Goal: Task Accomplishment & Management: Complete application form

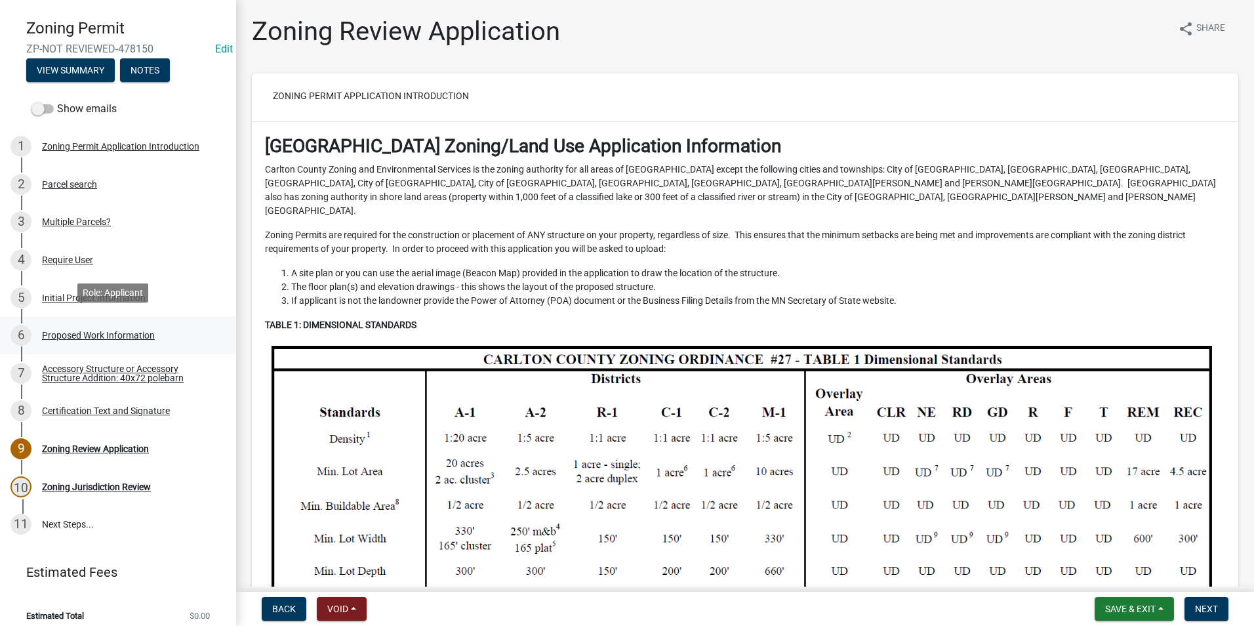
scroll to position [89, 0]
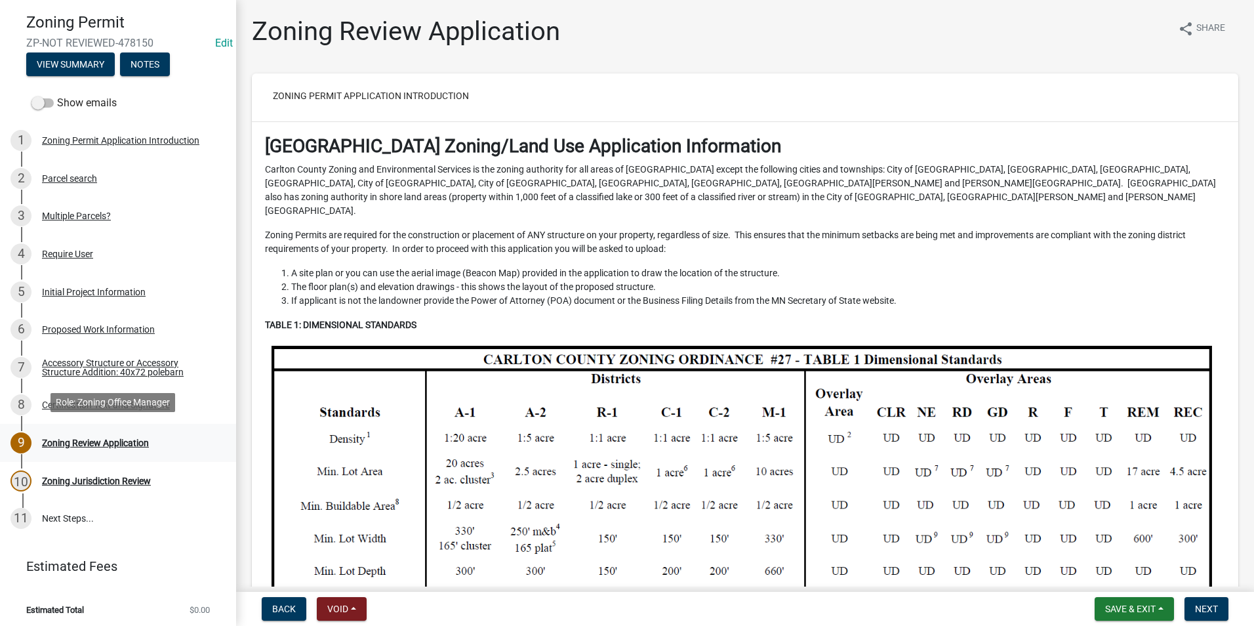
click at [115, 438] on div "Zoning Review Application" at bounding box center [95, 442] width 107 height 9
click at [94, 439] on div "Zoning Review Application" at bounding box center [95, 442] width 107 height 9
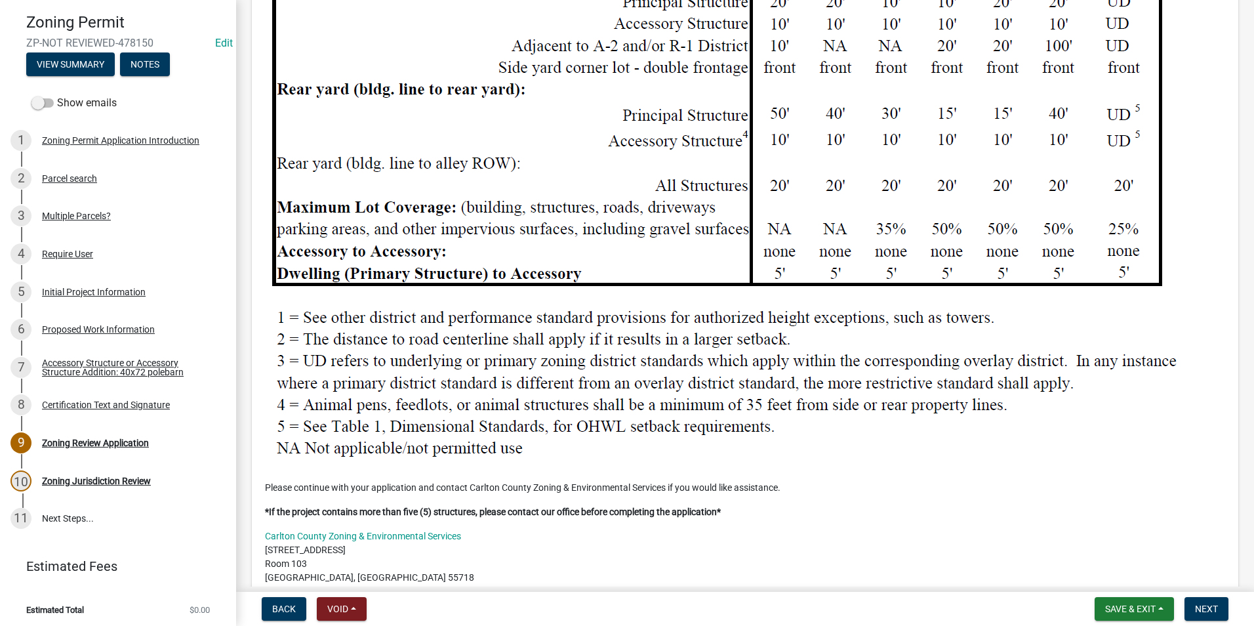
scroll to position [1509, 0]
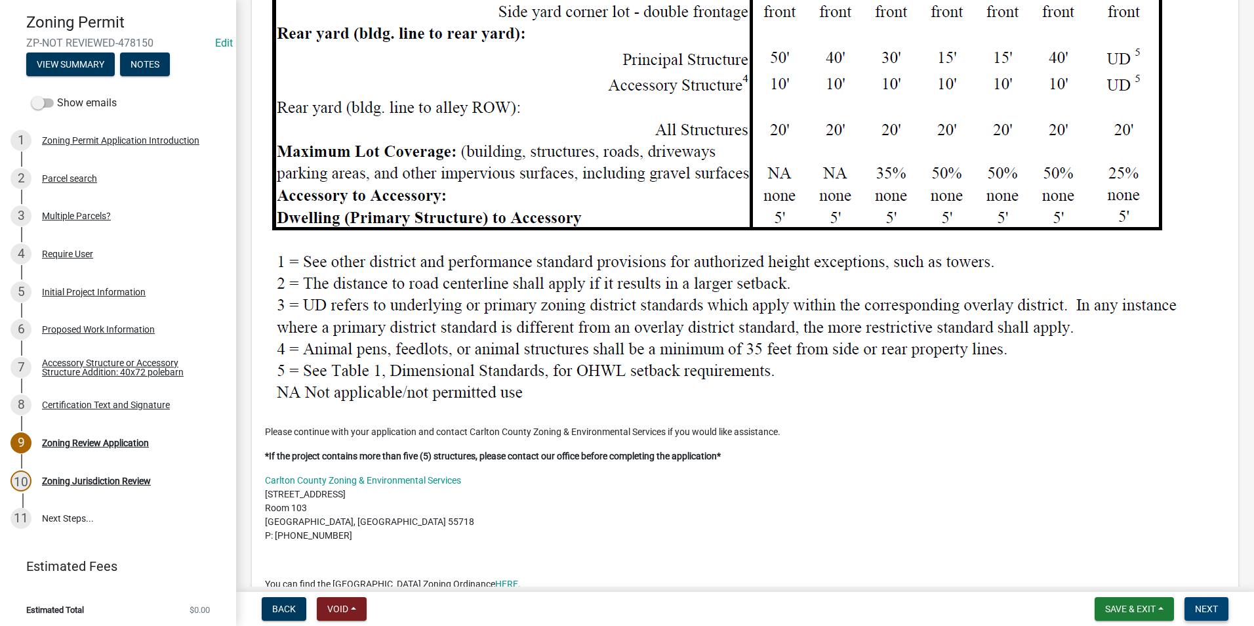
click at [1208, 607] on span "Next" at bounding box center [1206, 608] width 23 height 10
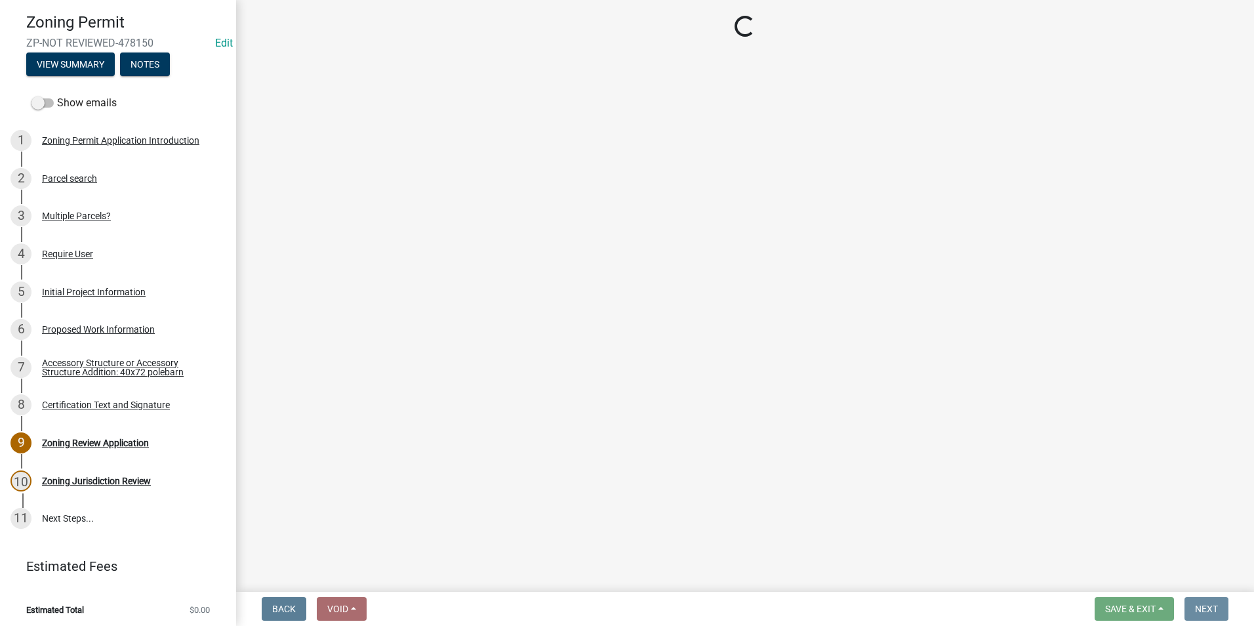
scroll to position [0, 0]
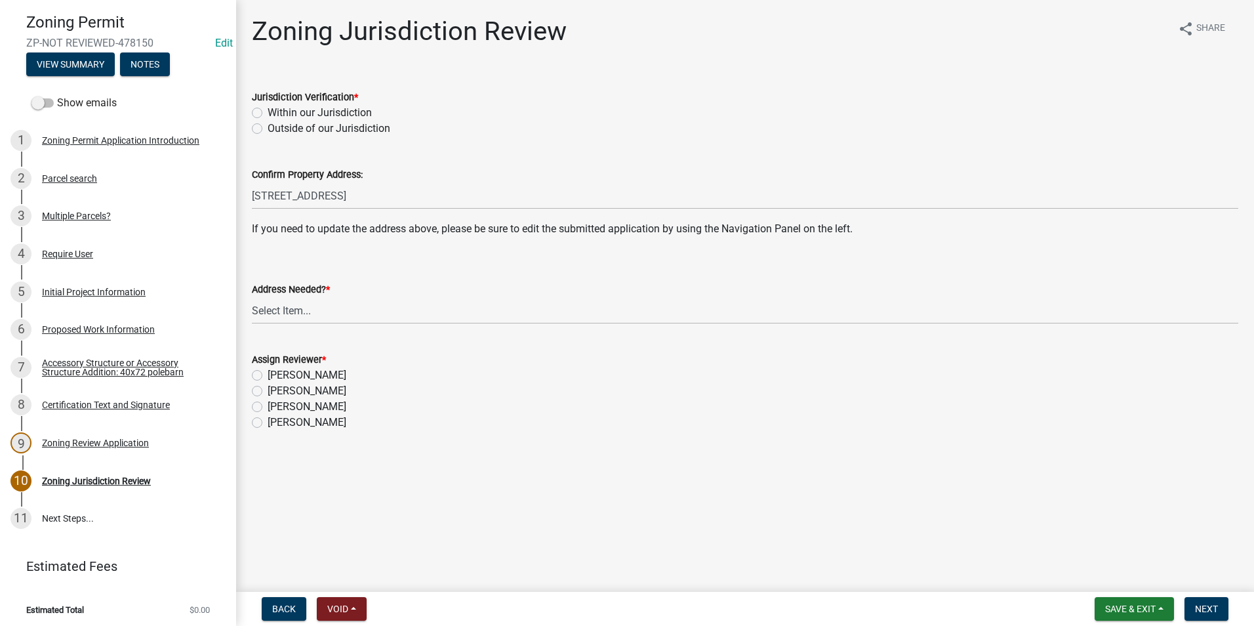
click at [268, 112] on label "Within our Jurisdiction" at bounding box center [320, 113] width 104 height 16
click at [268, 112] on input "Within our Jurisdiction" at bounding box center [272, 109] width 9 height 9
radio input "true"
click at [275, 310] on select "Select Item... Yes No" at bounding box center [745, 310] width 987 height 27
click at [252, 297] on select "Select Item... Yes No" at bounding box center [745, 310] width 987 height 27
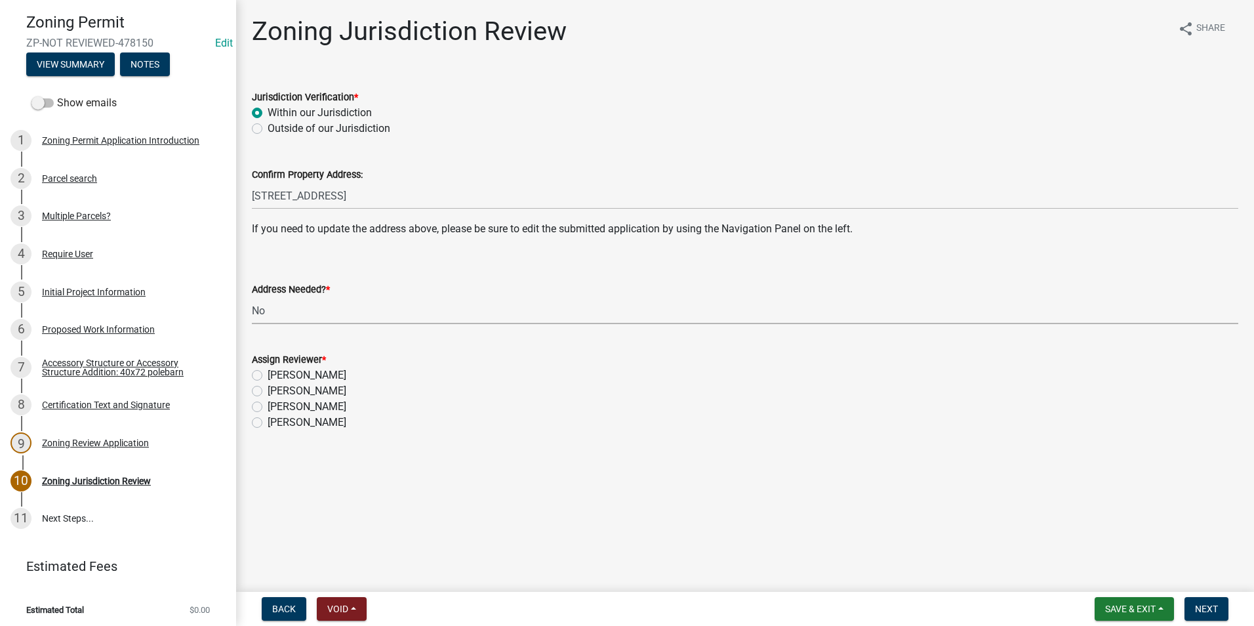
select select "aade736b-b8ba-42e5-ae4c-e00a265c1909"
click at [268, 390] on label "Jason Walsh" at bounding box center [307, 391] width 79 height 16
click at [268, 390] on input "Jason Walsh" at bounding box center [272, 387] width 9 height 9
radio input "true"
click at [1209, 606] on span "Next" at bounding box center [1206, 608] width 23 height 10
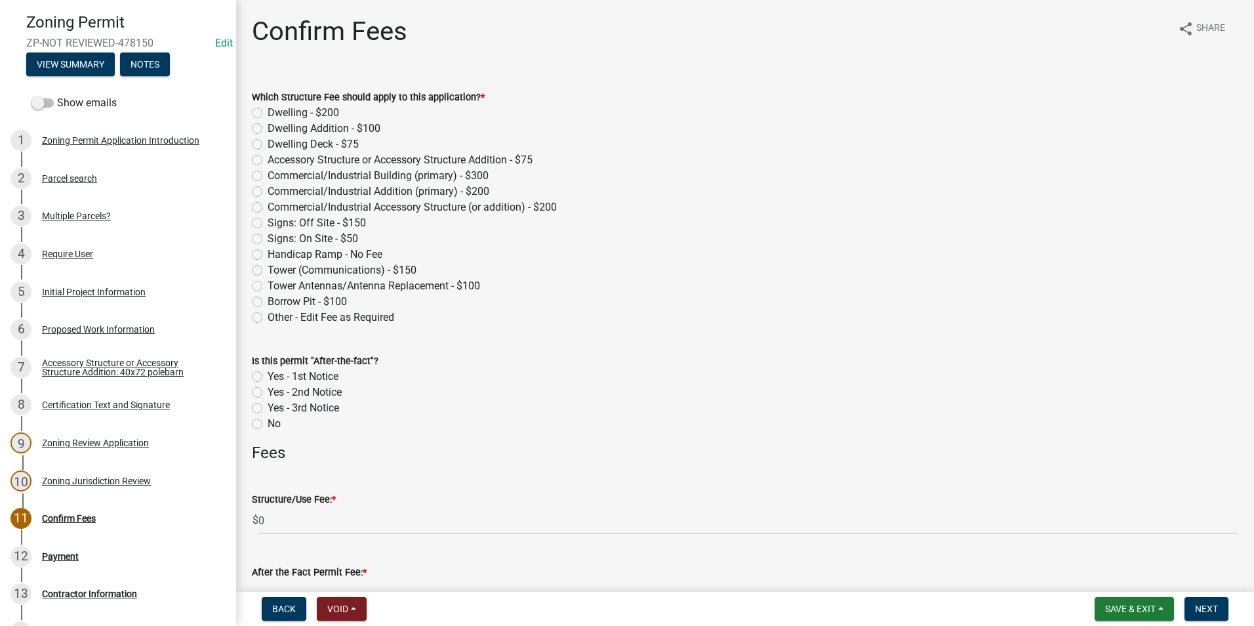
click at [268, 161] on label "Accessory Structure or Accessory Structure Addition - $75" at bounding box center [400, 160] width 265 height 16
click at [268, 161] on input "Accessory Structure or Accessory Structure Addition - $75" at bounding box center [272, 156] width 9 height 9
radio input "true"
click at [125, 361] on div "Accessory Structure or Accessory Structure Addition: 40x72 polebarn" at bounding box center [128, 367] width 173 height 18
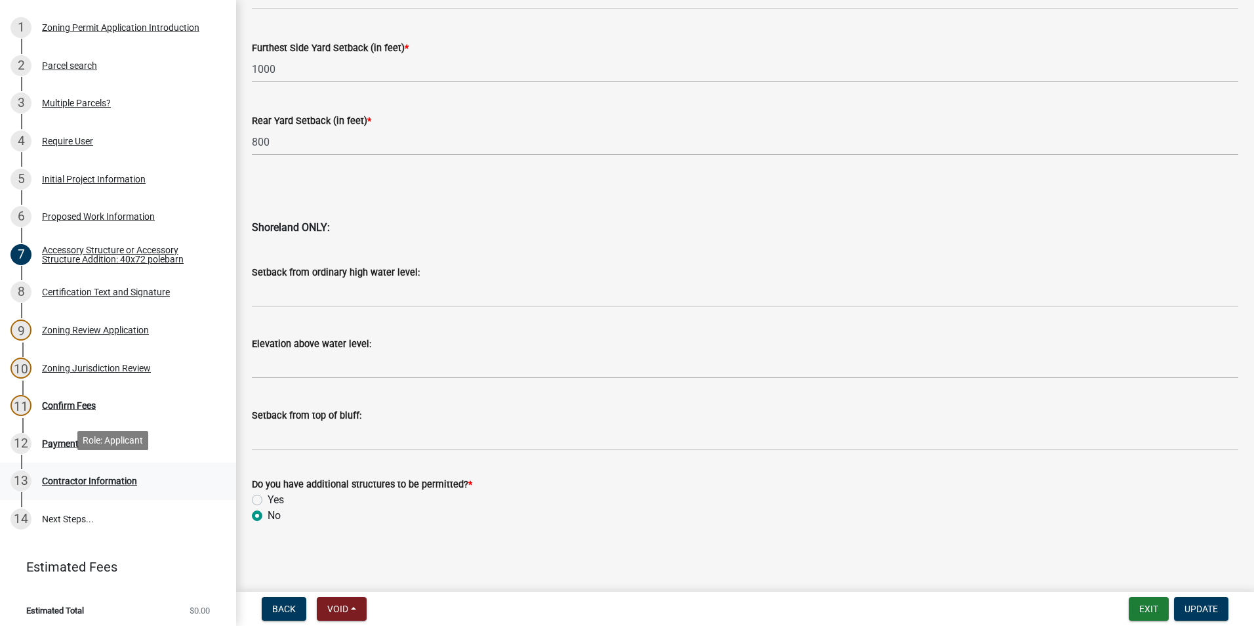
scroll to position [203, 0]
click at [75, 401] on div "Confirm Fees" at bounding box center [69, 404] width 54 height 9
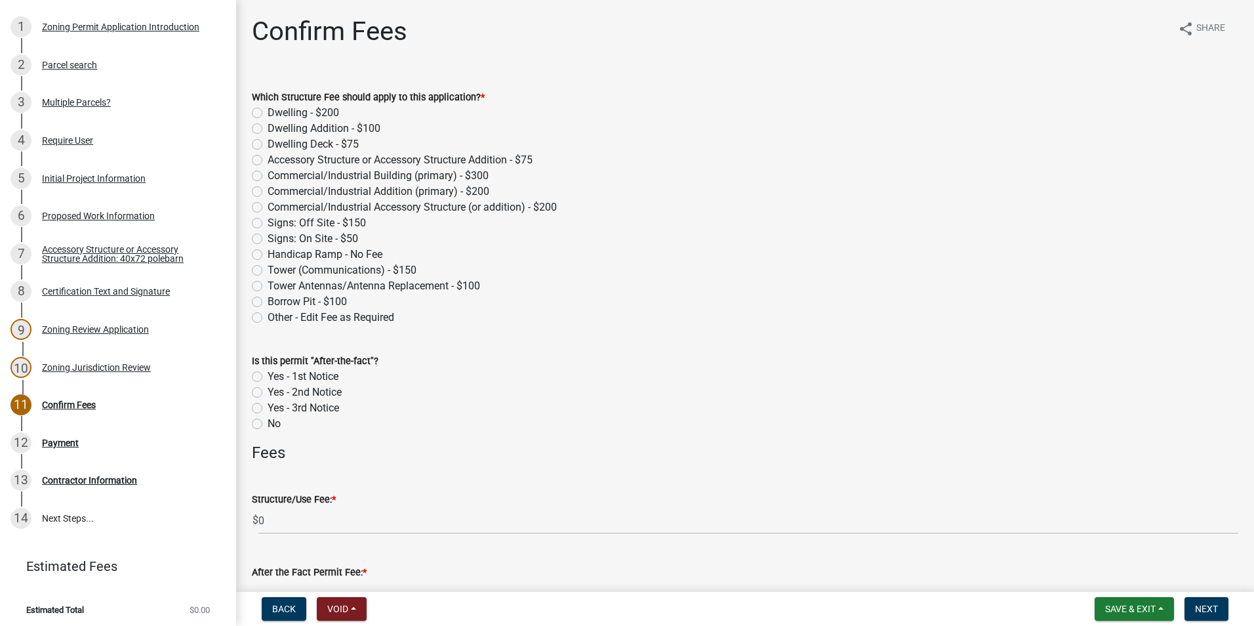
click at [268, 159] on label "Accessory Structure or Accessory Structure Addition - $75" at bounding box center [400, 160] width 265 height 16
click at [268, 159] on input "Accessory Structure or Accessory Structure Addition - $75" at bounding box center [272, 156] width 9 height 9
radio input "true"
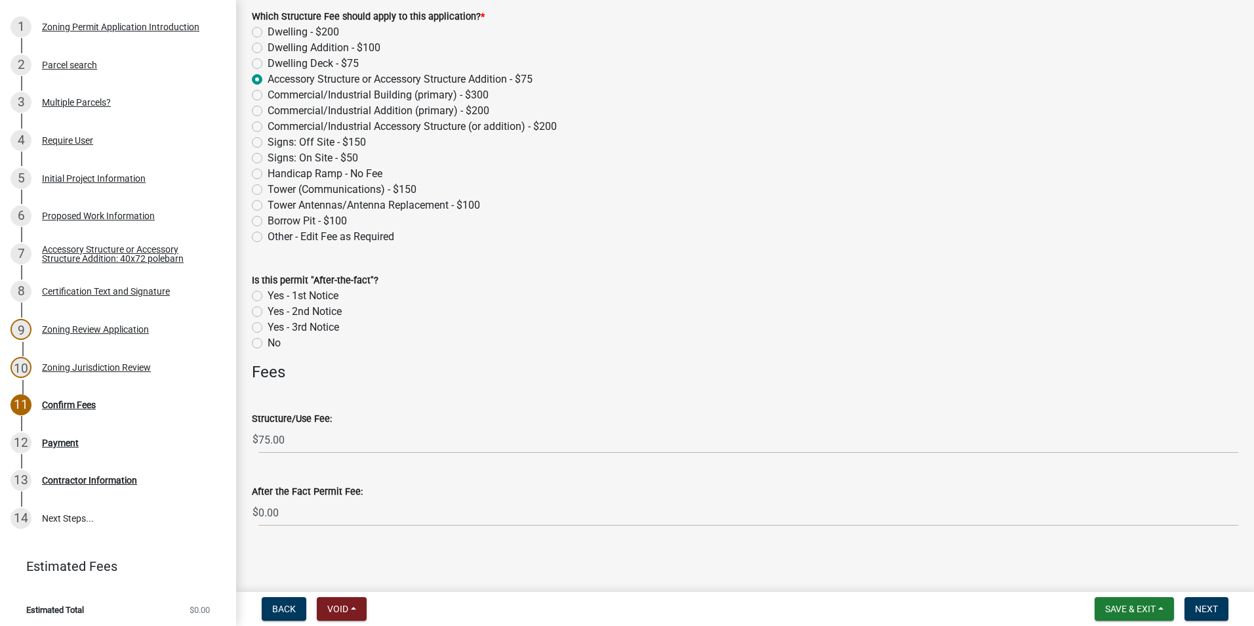
scroll to position [83, 0]
click at [1210, 607] on span "Next" at bounding box center [1206, 608] width 23 height 10
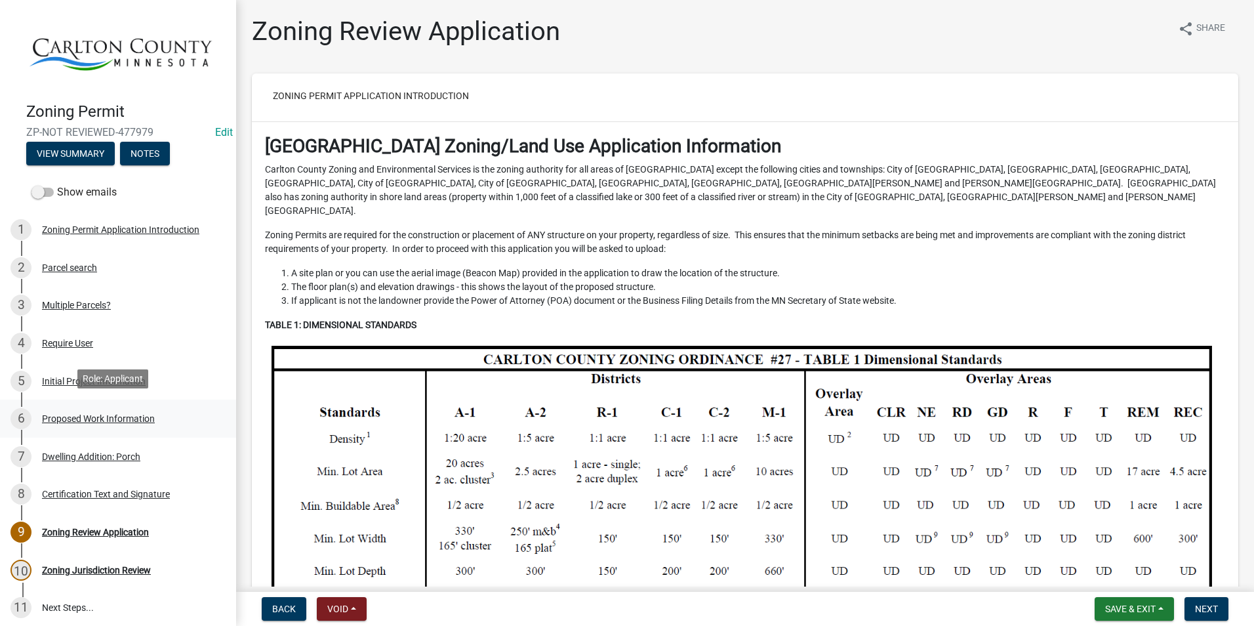
click at [115, 414] on div "Proposed Work Information" at bounding box center [98, 418] width 113 height 9
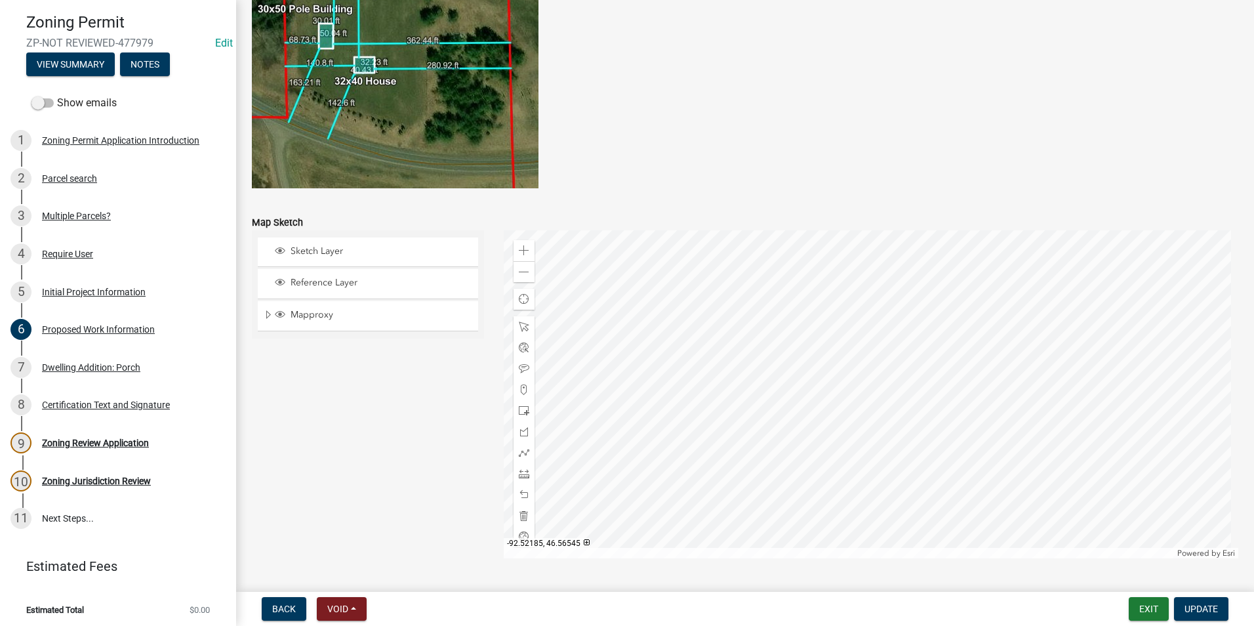
scroll to position [2593, 0]
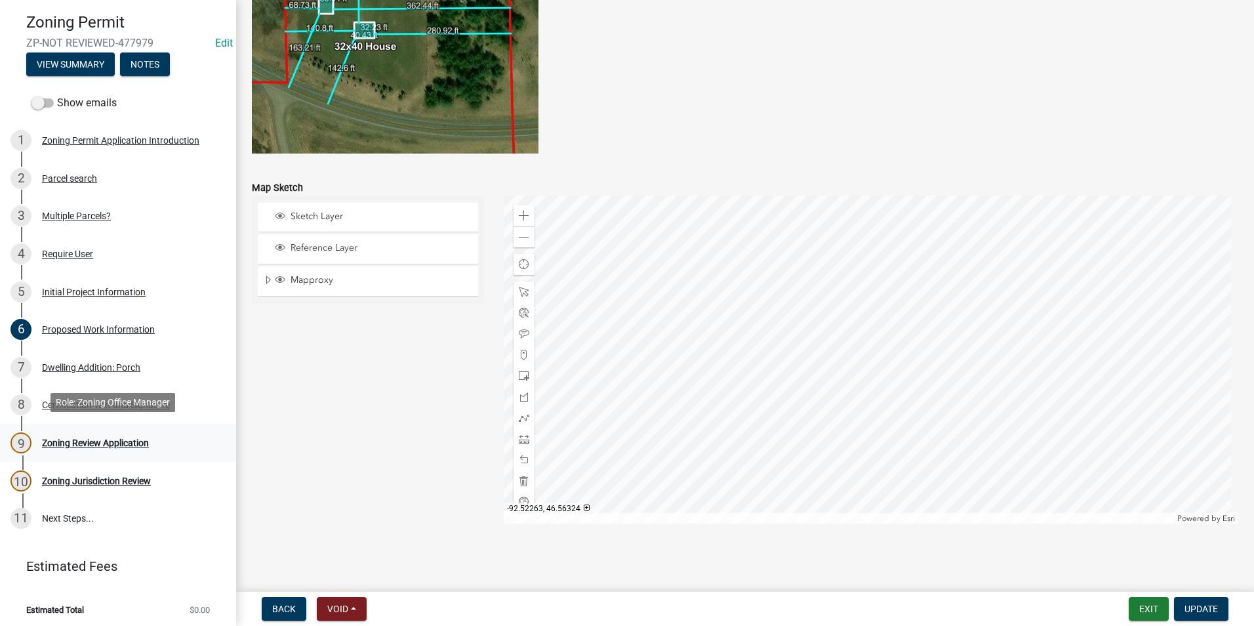
click at [96, 439] on div "Zoning Review Application" at bounding box center [95, 442] width 107 height 9
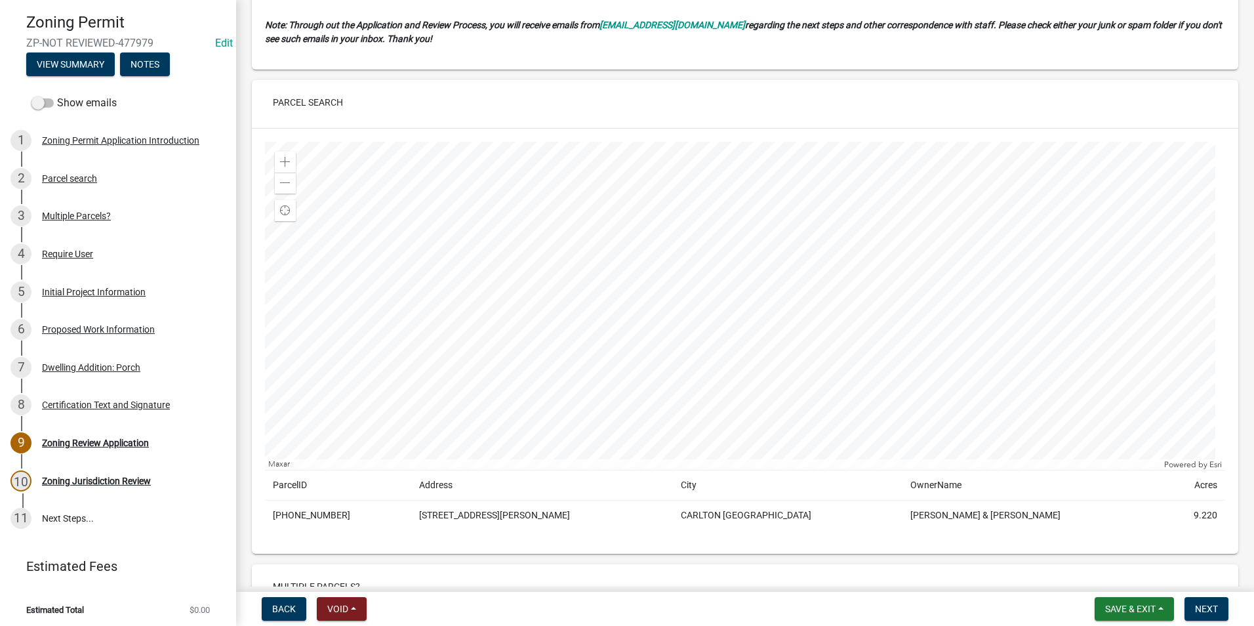
scroll to position [2230, 0]
